Goal: Navigation & Orientation: Go to known website

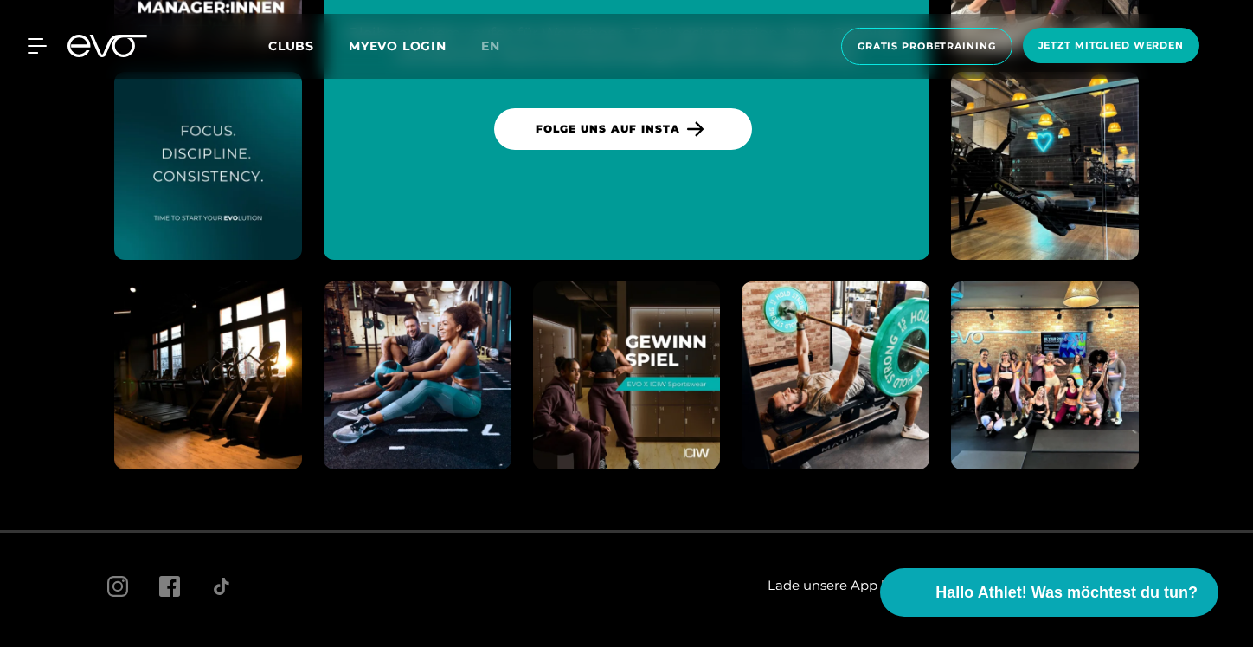
scroll to position [9922, 0]
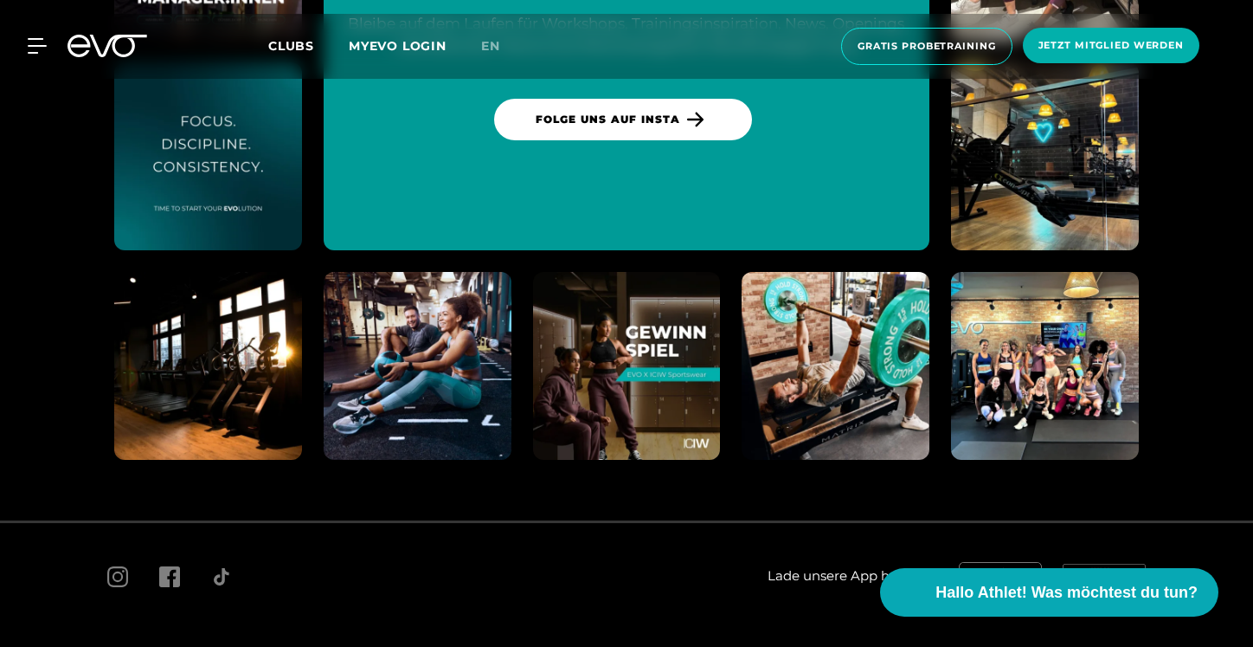
click at [51, 45] on div "MyEVO Login Über EVO Mitgliedschaften Probetraining TAGESPASS EVO Studios Düsse…" at bounding box center [27, 46] width 61 height 16
click at [18, 42] on div at bounding box center [27, 46] width 52 height 16
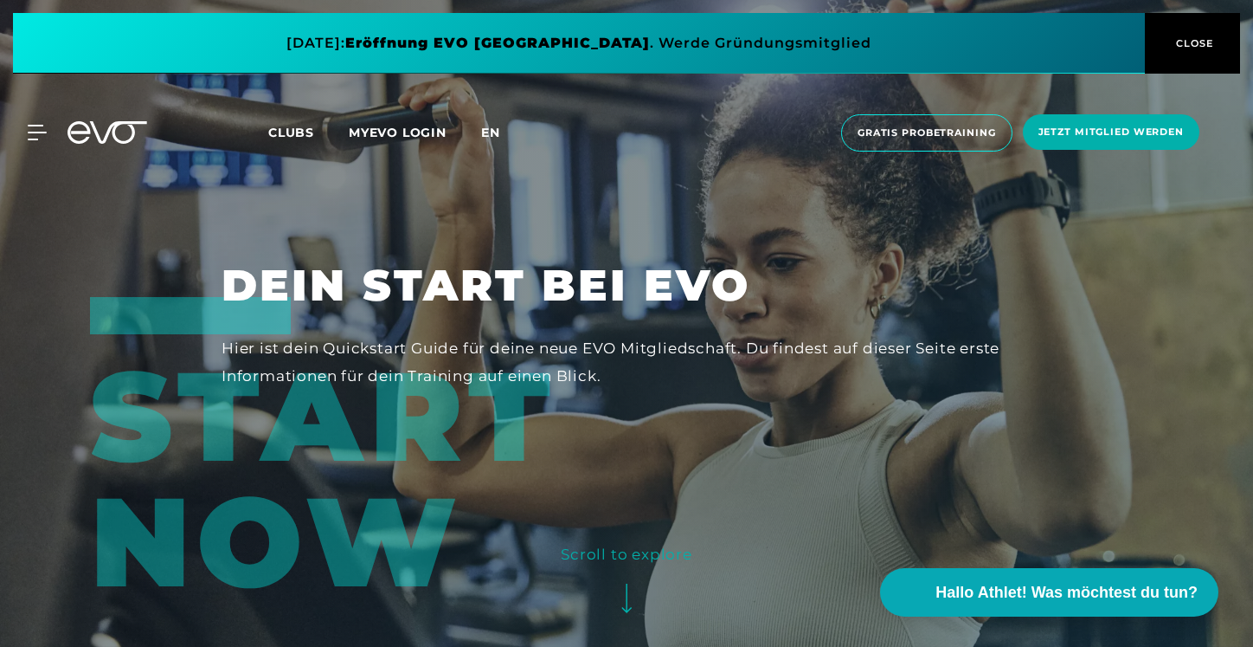
click at [487, 132] on span "en" at bounding box center [490, 133] width 19 height 16
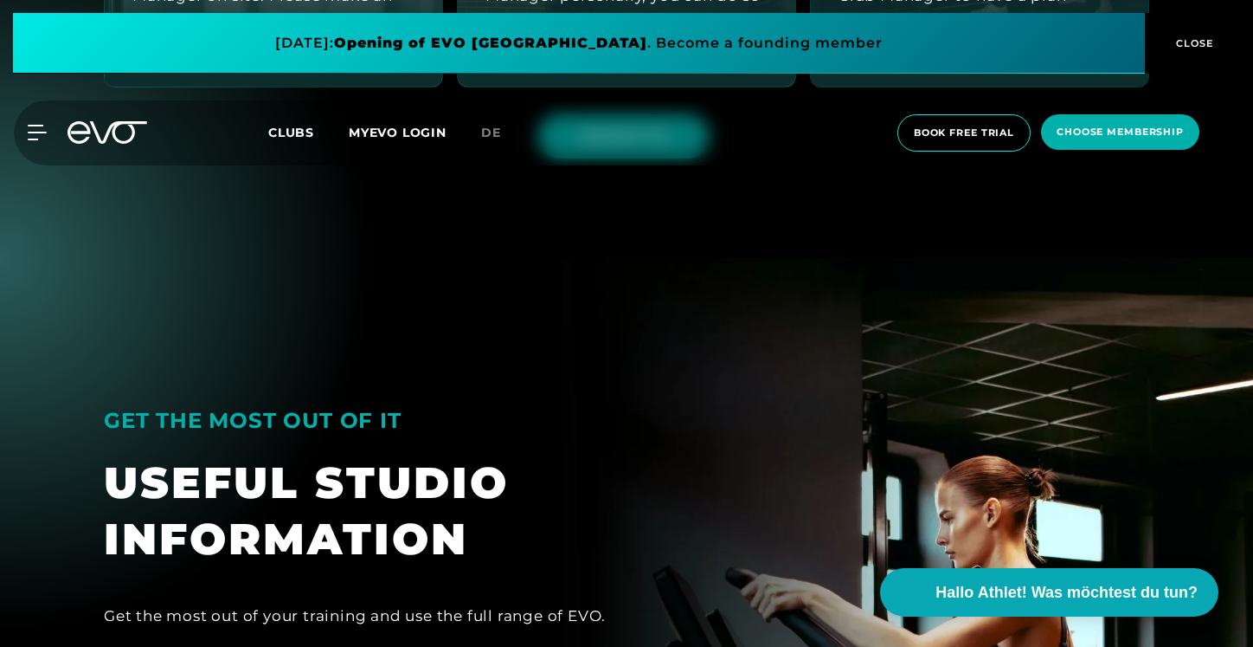
scroll to position [1046, 0]
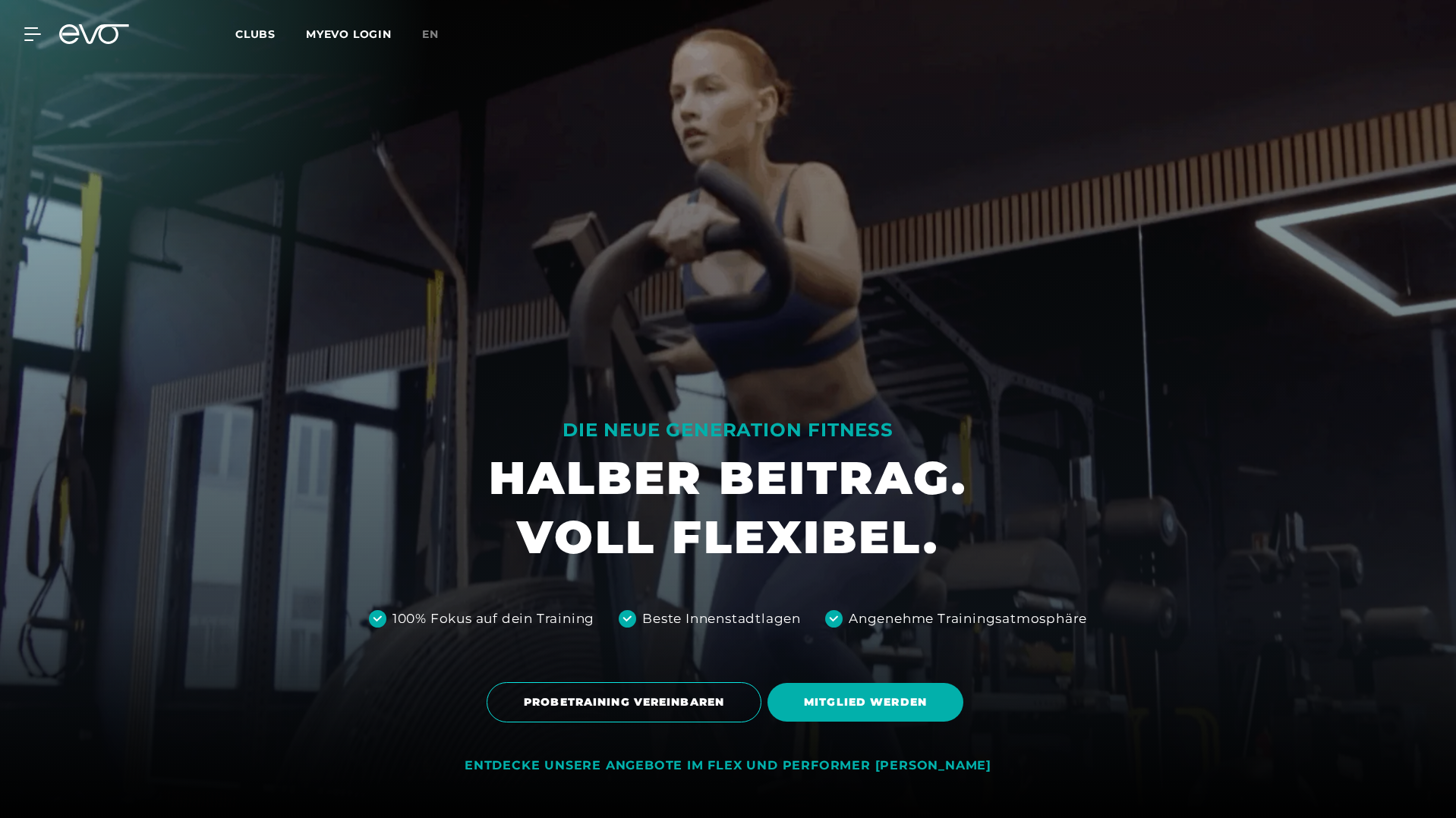
click at [316, 35] on link "MYEVO LOGIN" at bounding box center [349, 34] width 86 height 14
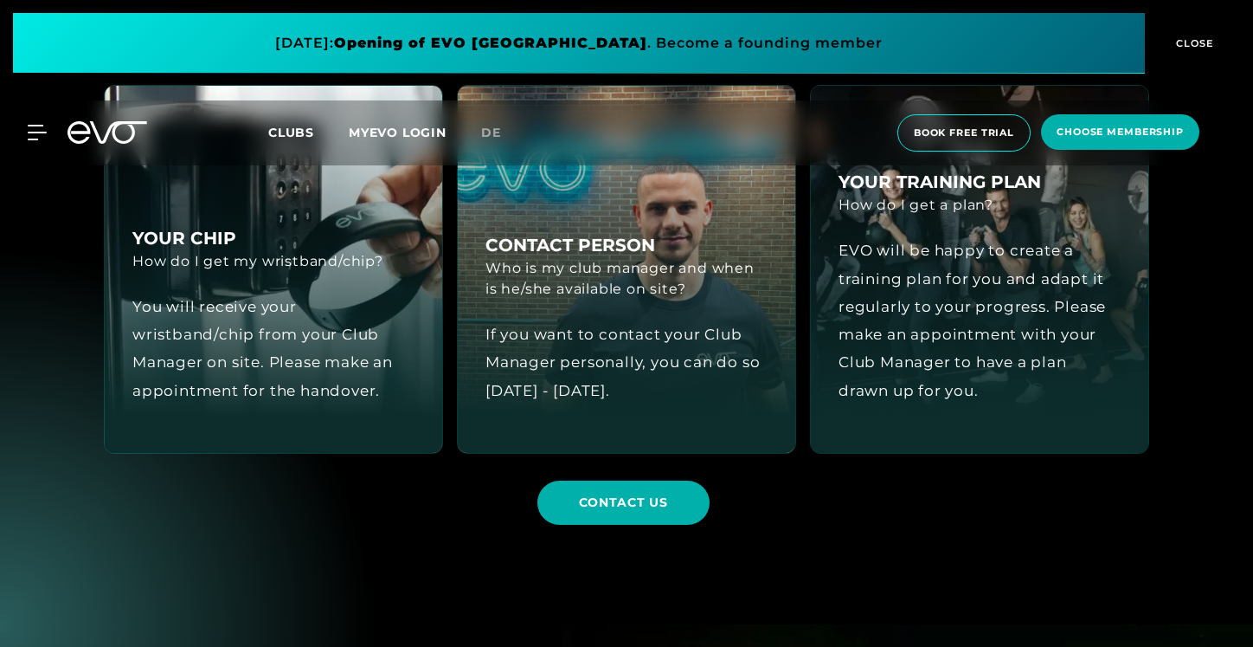
scroll to position [676, 0]
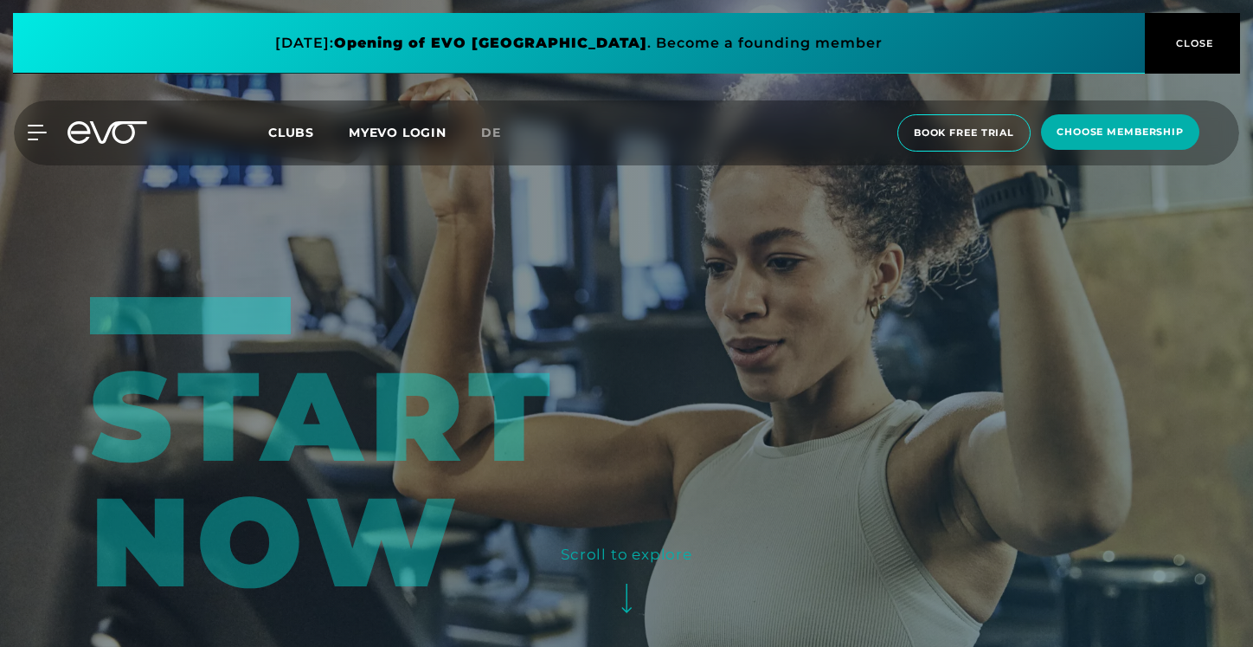
scroll to position [676, 0]
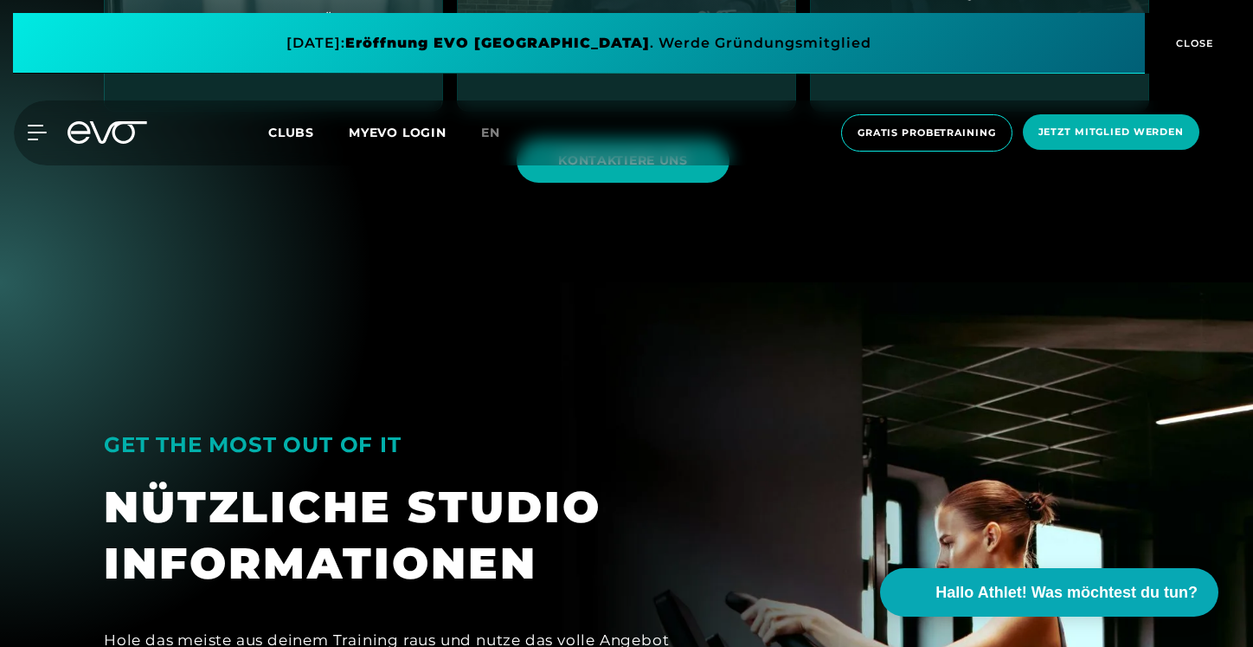
scroll to position [1051, 0]
